Goal: Transaction & Acquisition: Subscribe to service/newsletter

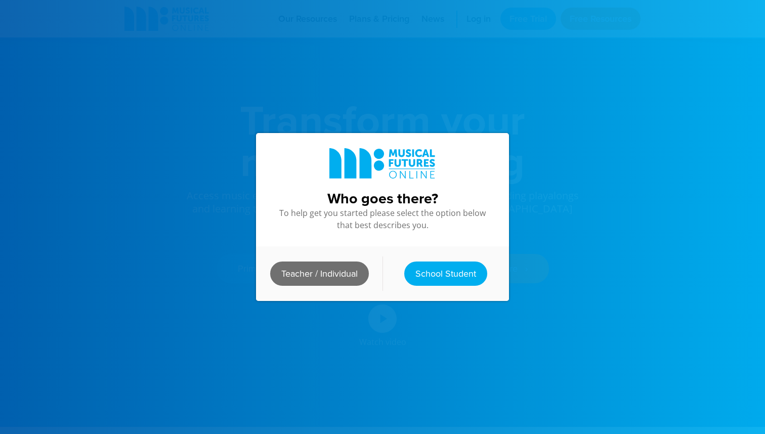
click at [335, 276] on link "Teacher / Individual" at bounding box center [319, 274] width 99 height 24
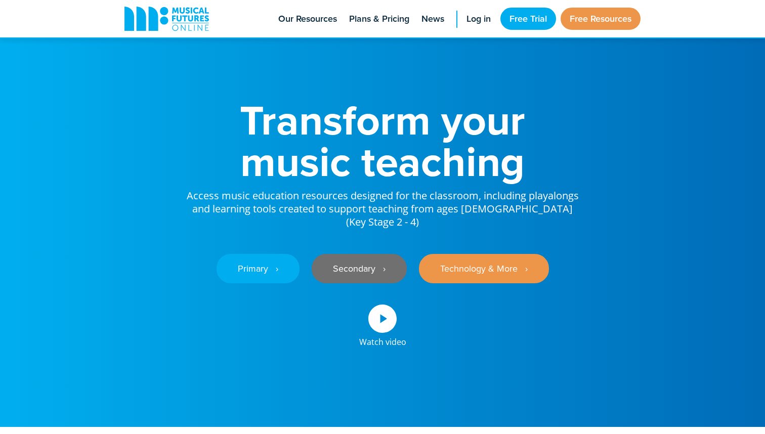
click at [376, 261] on link "Secondary ‎‏‏‎ ‎ ›" at bounding box center [359, 268] width 95 height 29
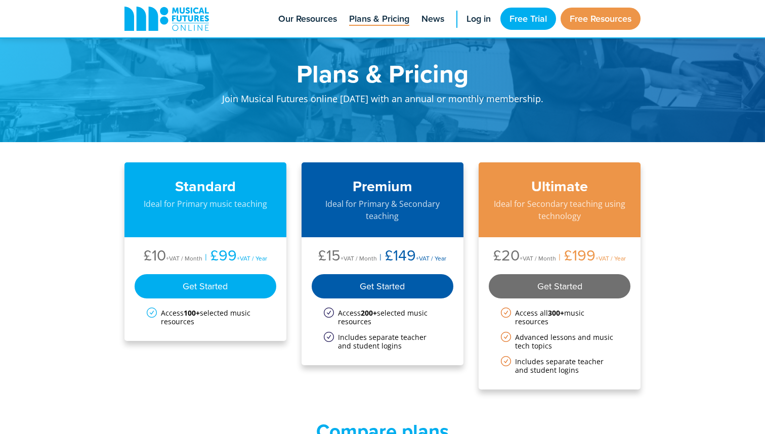
click at [581, 287] on div "Get Started" at bounding box center [560, 286] width 142 height 24
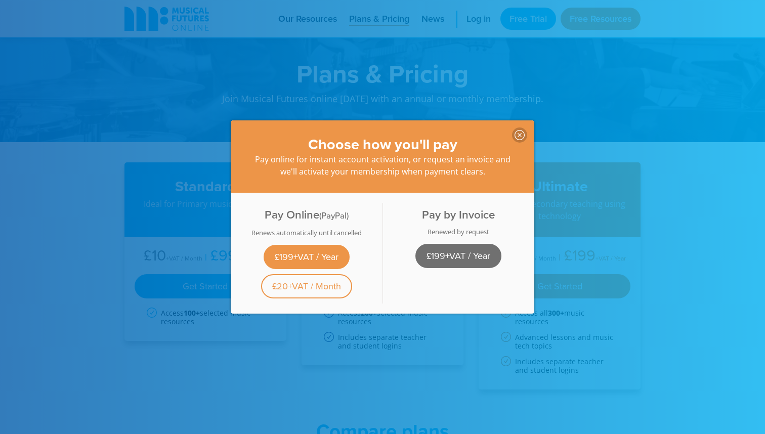
click at [434, 253] on link "£199+VAT / Year" at bounding box center [458, 256] width 86 height 24
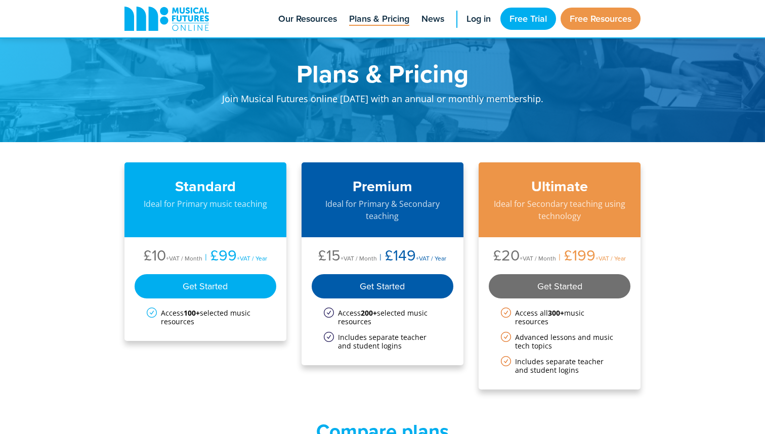
click at [549, 281] on div "Get Started" at bounding box center [560, 286] width 142 height 24
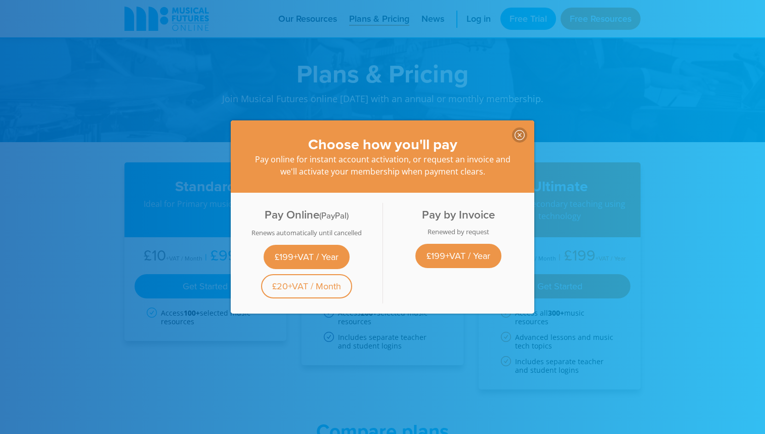
click at [298, 233] on div "Renews automatically until cancelled" at bounding box center [307, 233] width 140 height 8
click at [309, 234] on div "Renews automatically until cancelled" at bounding box center [307, 233] width 140 height 8
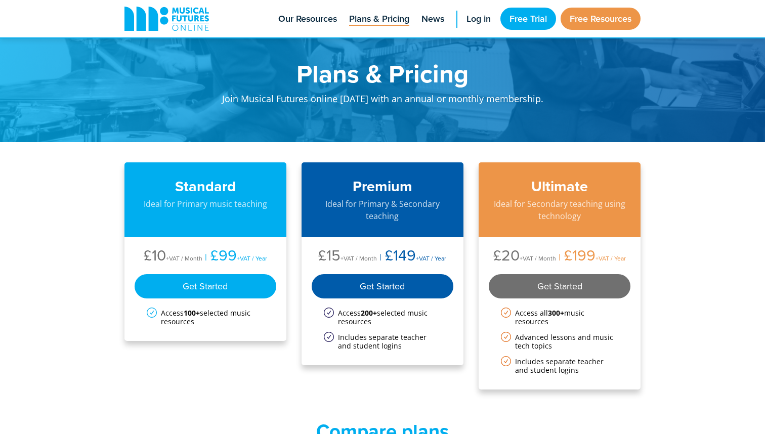
click at [563, 282] on div "Get Started" at bounding box center [560, 286] width 142 height 24
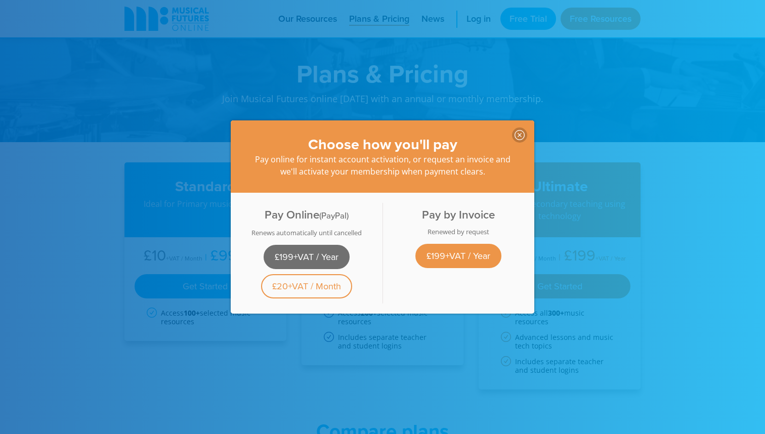
click at [299, 250] on link "£199+VAT / Year" at bounding box center [307, 257] width 86 height 24
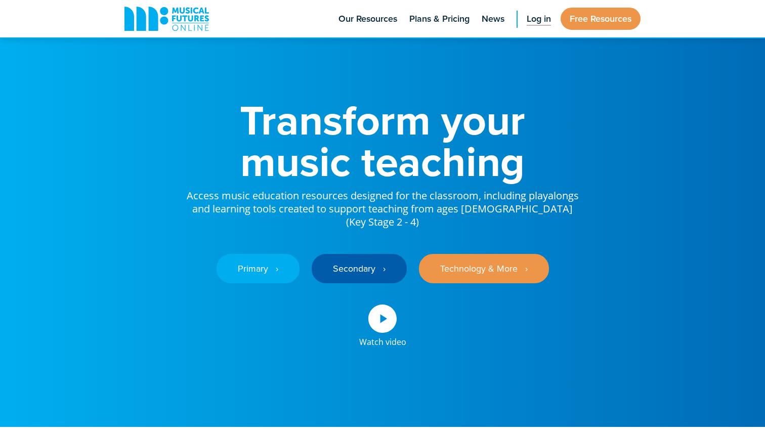
click at [536, 20] on span "Log in" at bounding box center [539, 19] width 24 height 14
